Goal: Find specific page/section: Find specific page/section

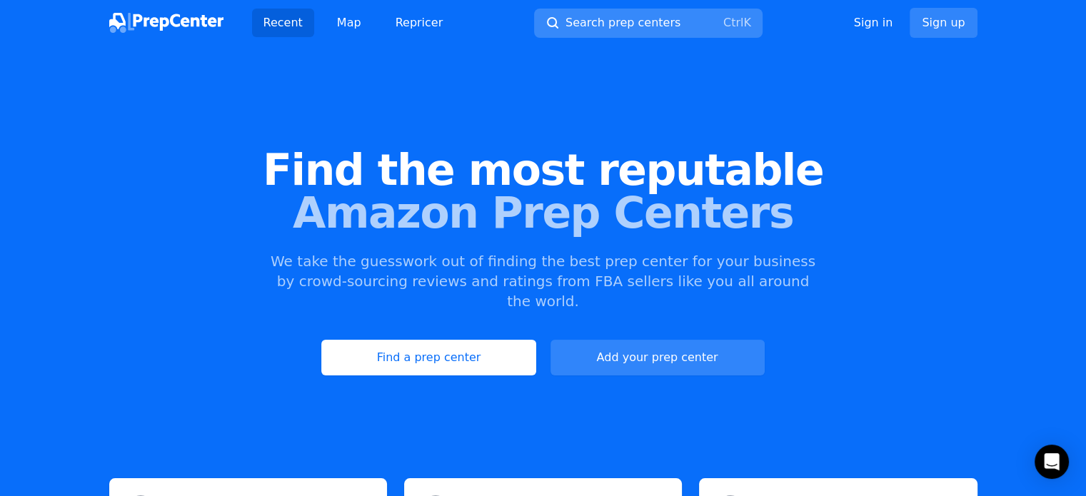
click at [593, 19] on span "Search prep centers" at bounding box center [623, 22] width 115 height 17
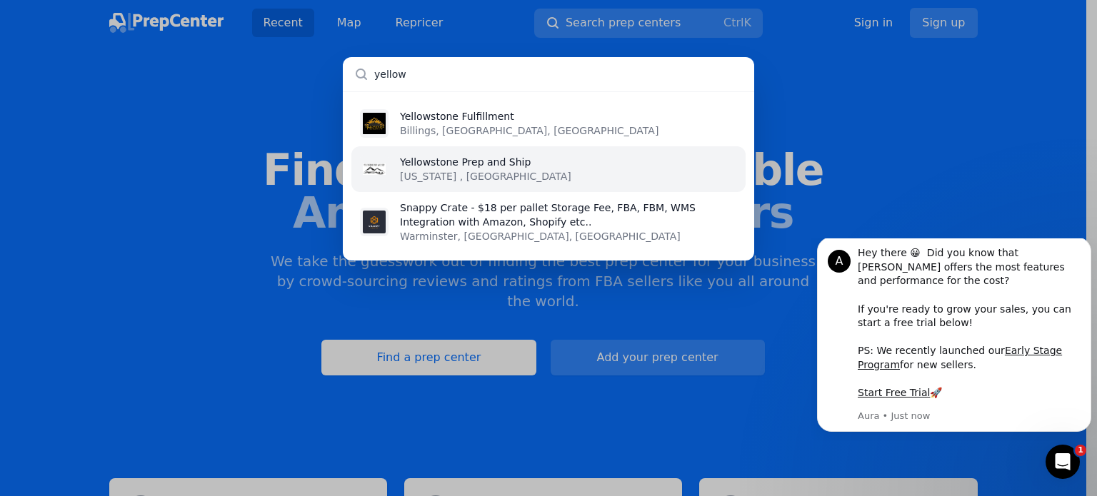
type input "yellow"
click at [497, 174] on p "[US_STATE] , [GEOGRAPHIC_DATA]" at bounding box center [485, 176] width 171 height 14
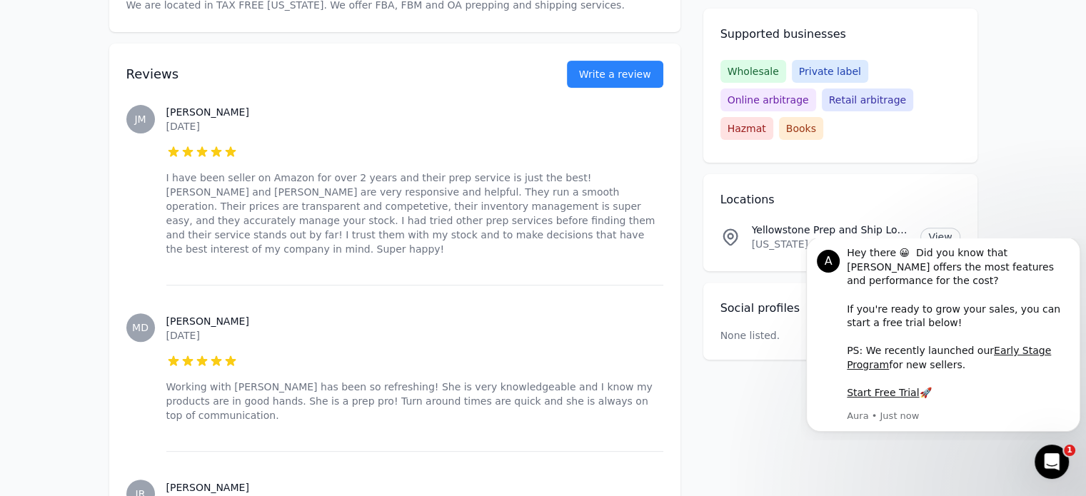
scroll to position [497, 0]
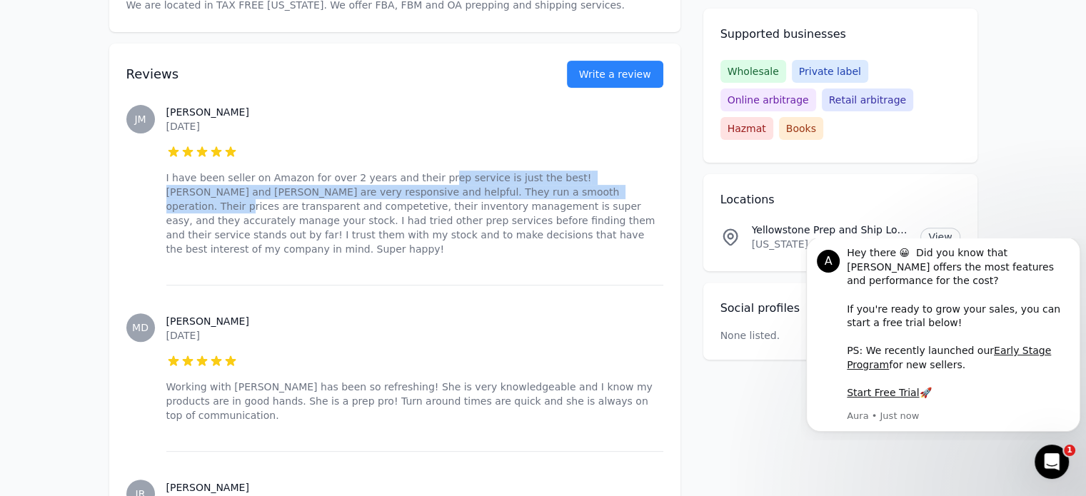
drag, startPoint x: 423, startPoint y: 182, endPoint x: 500, endPoint y: 193, distance: 78.0
click at [500, 193] on p "I have been seller on Amazon for over 2 years and their prep service is just th…" at bounding box center [414, 214] width 497 height 86
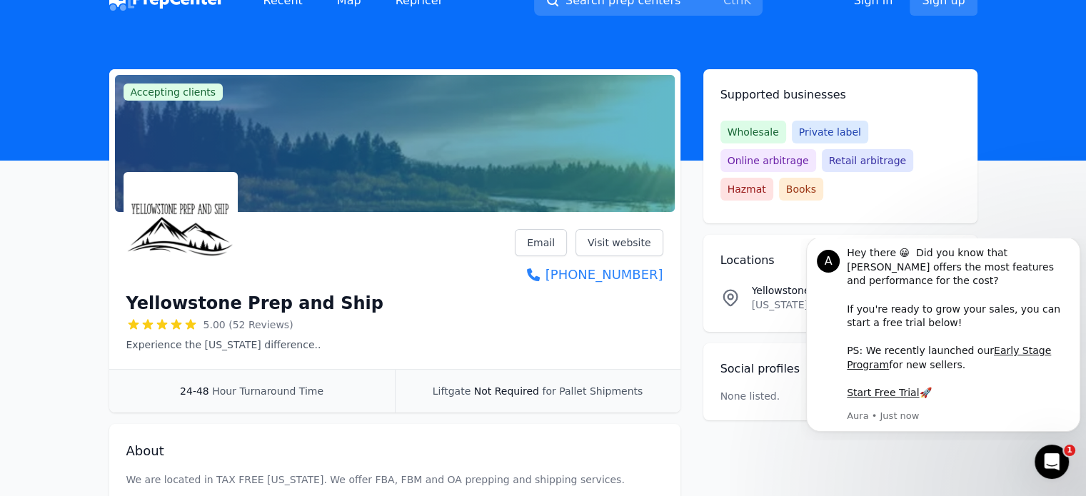
scroll to position [0, 0]
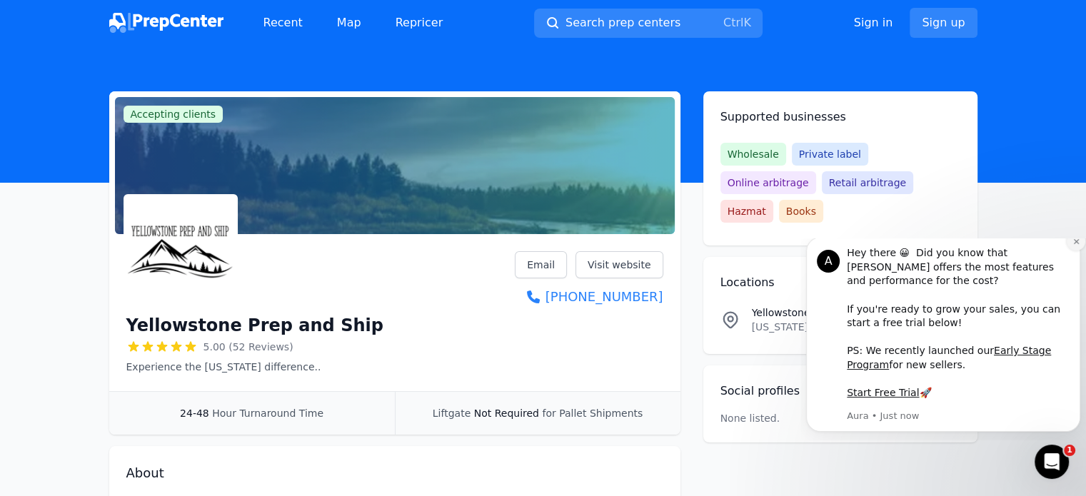
click at [1073, 246] on icon "Dismiss notification" at bounding box center [1076, 242] width 8 height 8
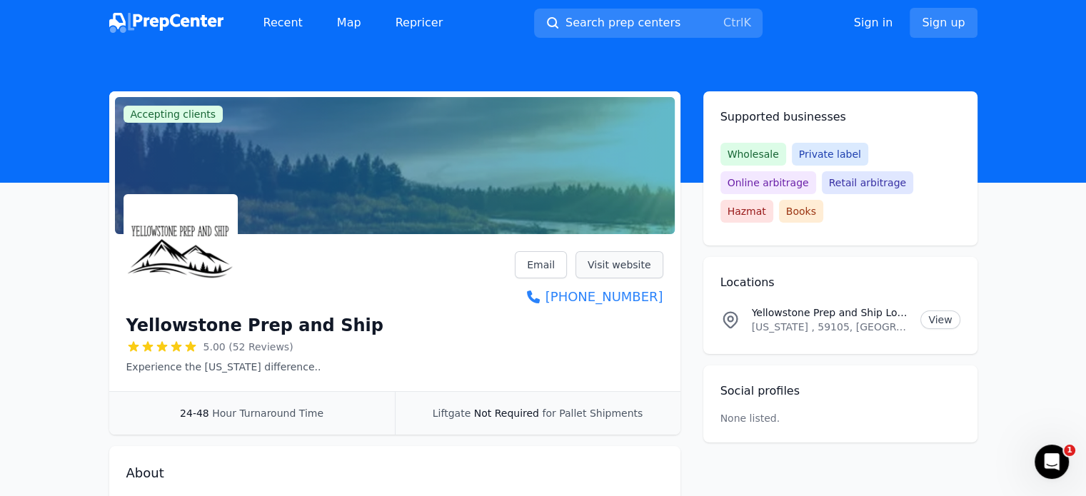
click at [597, 261] on link "Visit website" at bounding box center [620, 264] width 88 height 27
